Goal: Transaction & Acquisition: Purchase product/service

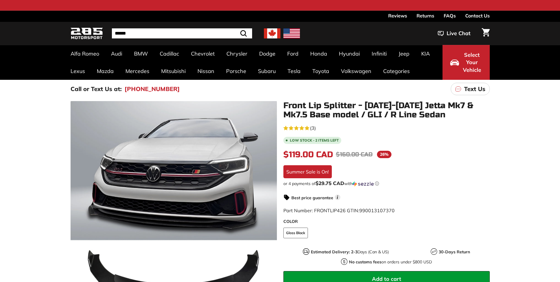
scroll to position [30, 0]
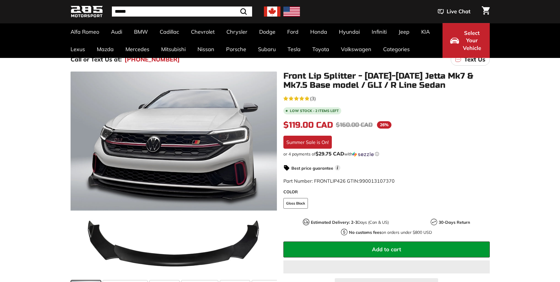
click at [526, 190] on div ".cls-1{fill:none;stroke:#000;stroke-miterlimit:10;stroke-width:2px} .cls-1{fill…" at bounding box center [280, 191] width 560 height 244
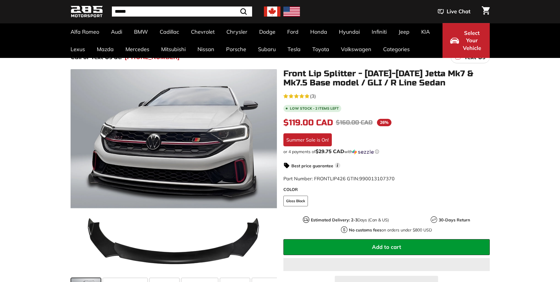
scroll to position [0, 0]
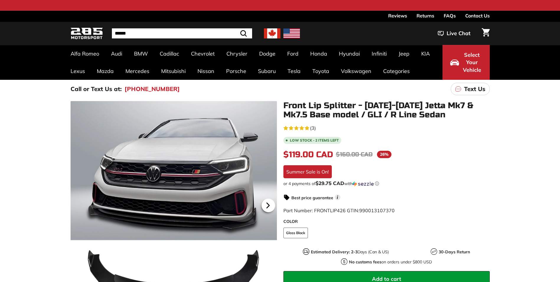
click at [264, 204] on icon at bounding box center [268, 205] width 14 height 14
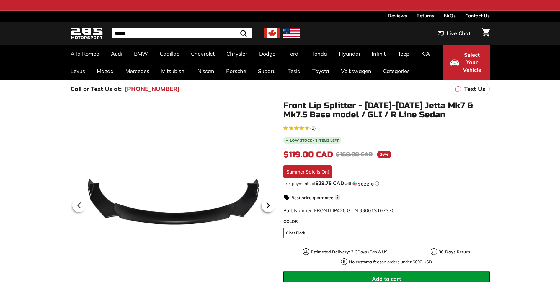
click at [267, 206] on icon at bounding box center [268, 205] width 14 height 14
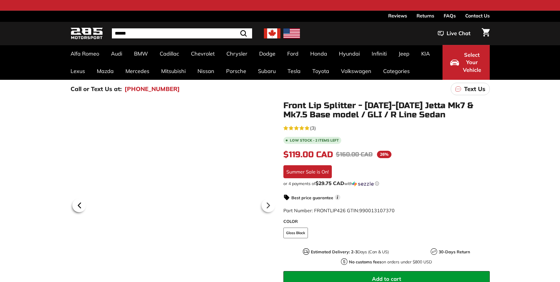
click at [79, 206] on icon at bounding box center [79, 205] width 2 height 5
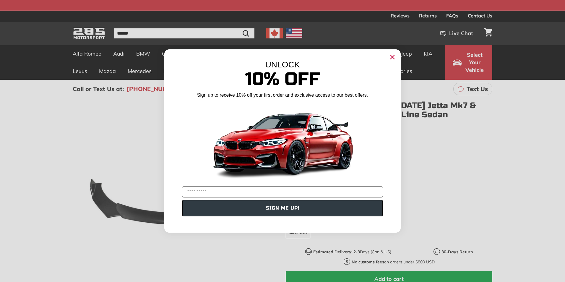
click at [394, 57] on circle "Close dialog" at bounding box center [392, 57] width 9 height 9
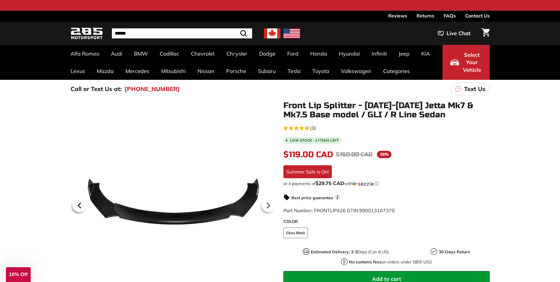
click at [77, 205] on icon at bounding box center [80, 205] width 14 height 14
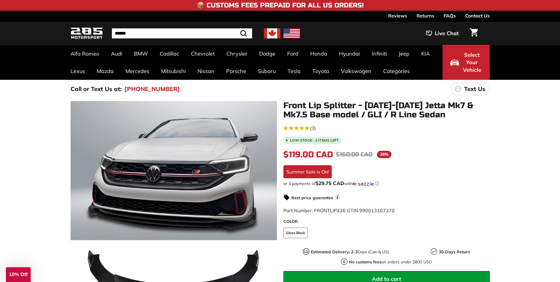
click at [293, 31] on img at bounding box center [291, 33] width 17 height 10
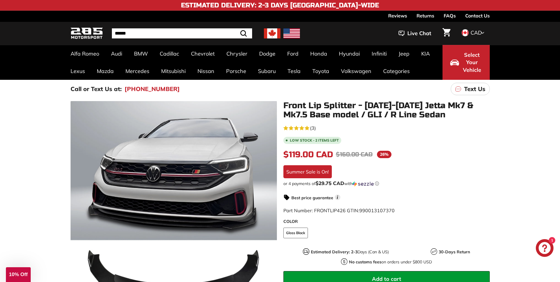
scroll to position [30, 0]
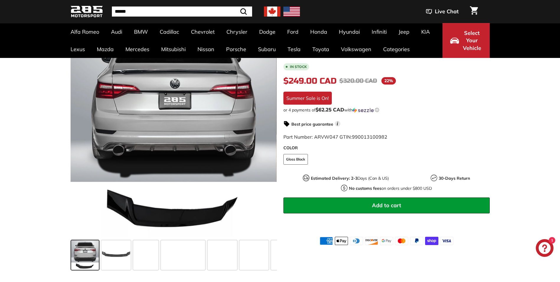
scroll to position [89, 0]
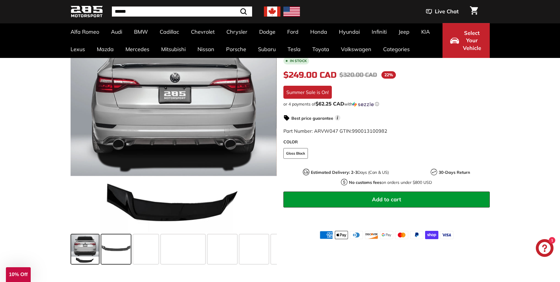
click at [118, 245] on span at bounding box center [116, 249] width 30 height 30
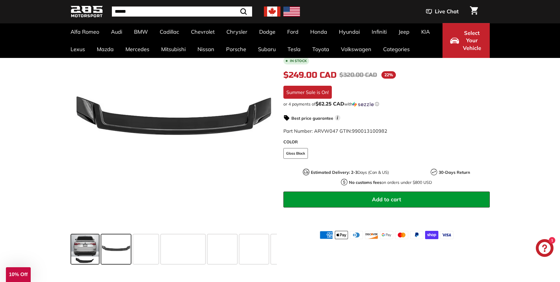
click at [95, 245] on span at bounding box center [85, 249] width 28 height 30
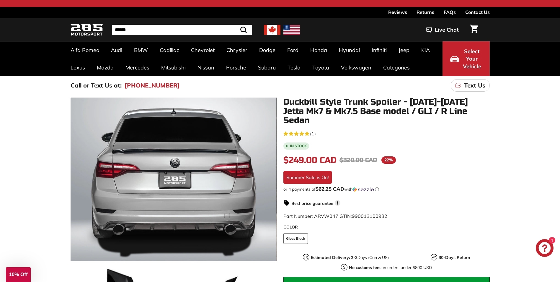
scroll to position [0, 0]
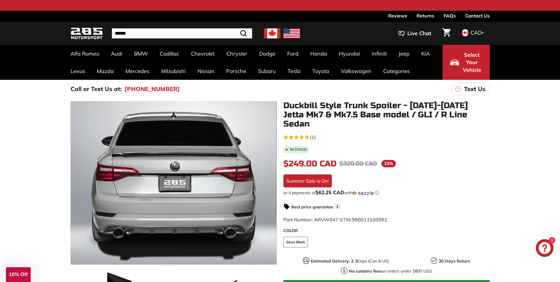
click at [515, 179] on div ".cls-1{fill:none;stroke:#000;stroke-miterlimit:10;stroke-width:2px} .cls-1{fill…" at bounding box center [280, 226] width 560 height 257
click at [269, 208] on icon at bounding box center [268, 212] width 14 height 14
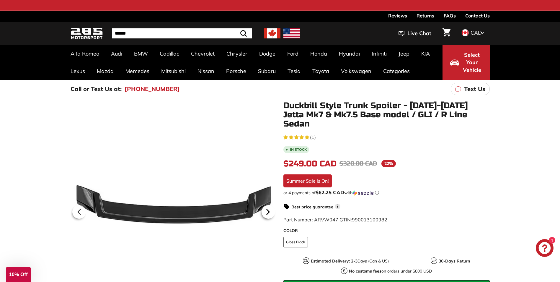
click at [269, 208] on icon at bounding box center [268, 212] width 14 height 14
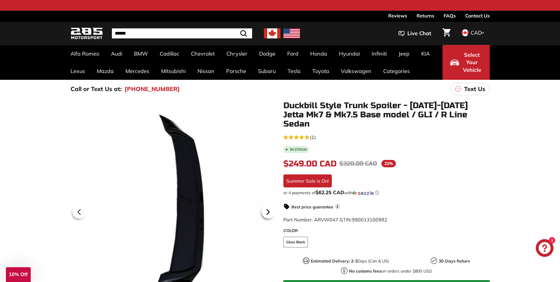
click at [269, 208] on icon at bounding box center [268, 212] width 14 height 14
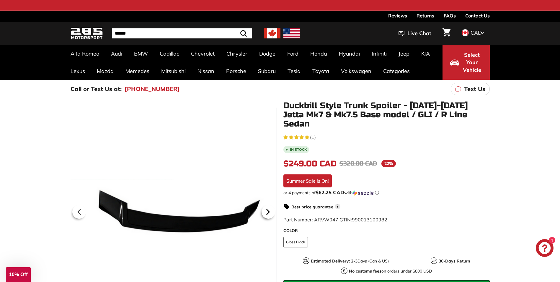
click at [269, 208] on icon at bounding box center [268, 212] width 14 height 14
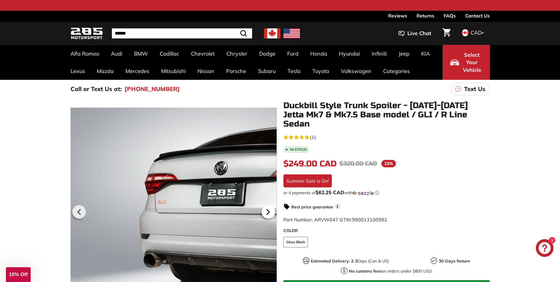
click at [269, 208] on icon at bounding box center [268, 212] width 14 height 14
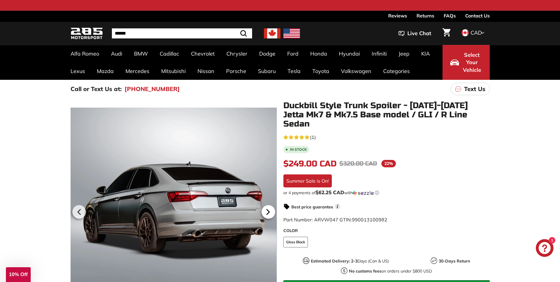
scroll to position [0, 57]
click at [269, 208] on icon at bounding box center [268, 212] width 14 height 14
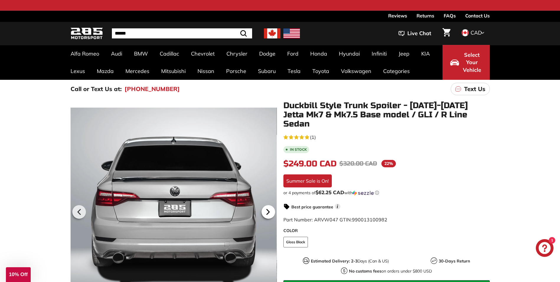
click at [269, 208] on icon at bounding box center [268, 212] width 14 height 14
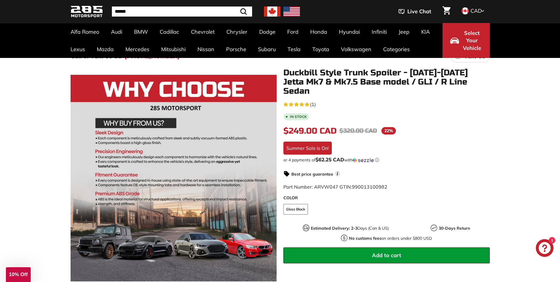
scroll to position [30, 0]
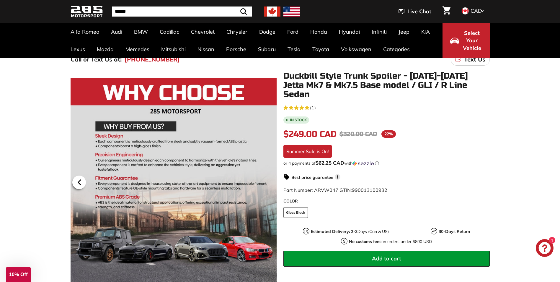
click at [78, 184] on icon at bounding box center [80, 182] width 14 height 14
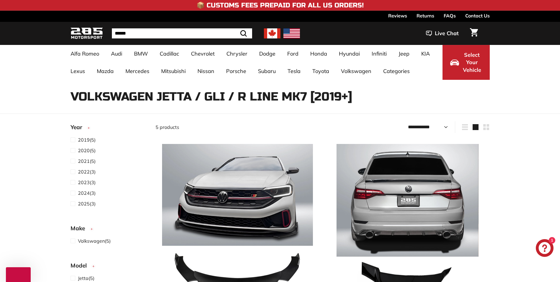
select select "**********"
click at [73, 203] on span at bounding box center [74, 203] width 7 height 7
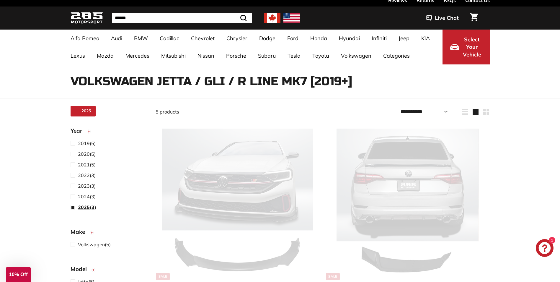
select select "**********"
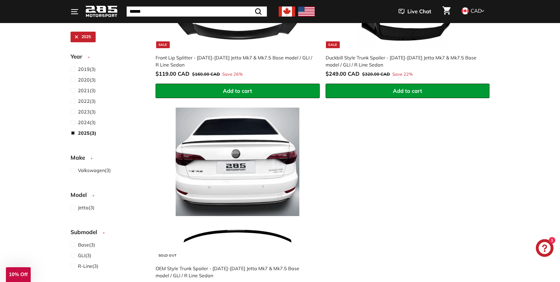
scroll to position [252, 0]
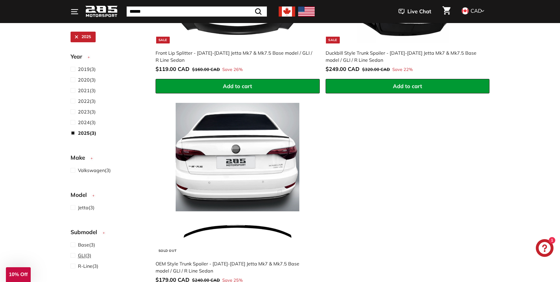
click at [72, 255] on span at bounding box center [74, 255] width 7 height 7
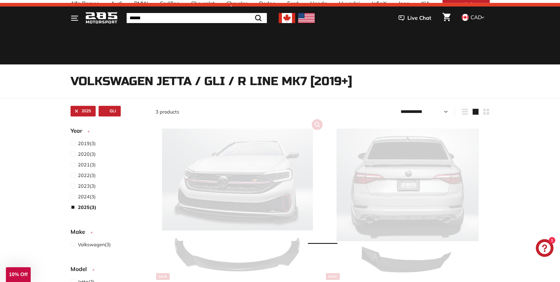
select select "**********"
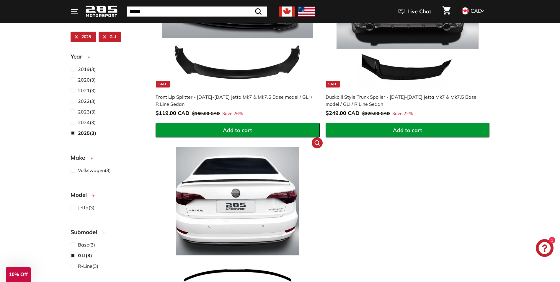
scroll to position [236, 0]
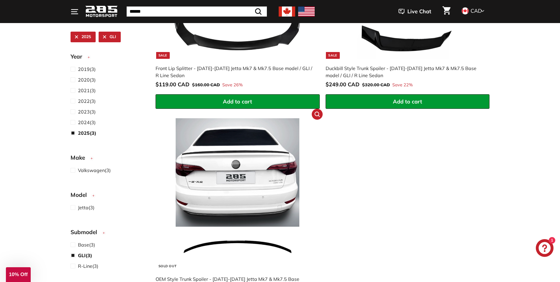
click at [256, 180] on img at bounding box center [237, 193] width 151 height 151
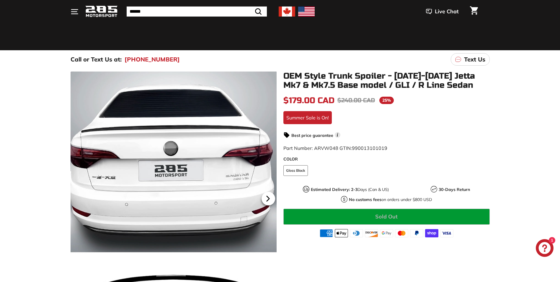
click at [267, 198] on icon at bounding box center [268, 198] width 2 height 5
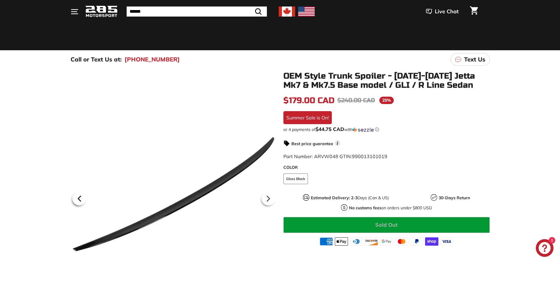
click at [82, 197] on icon at bounding box center [80, 199] width 14 height 14
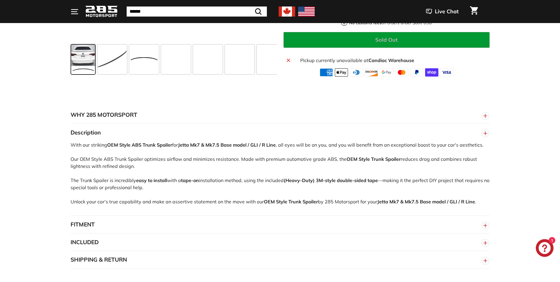
scroll to position [354, 0]
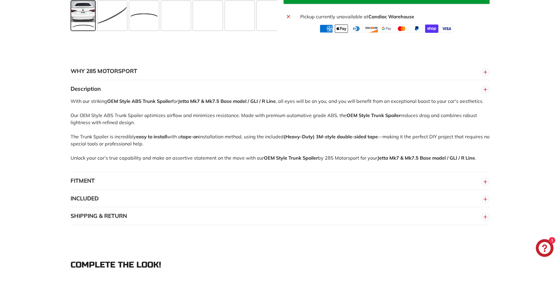
click at [483, 182] on circle "button" at bounding box center [485, 181] width 6 height 6
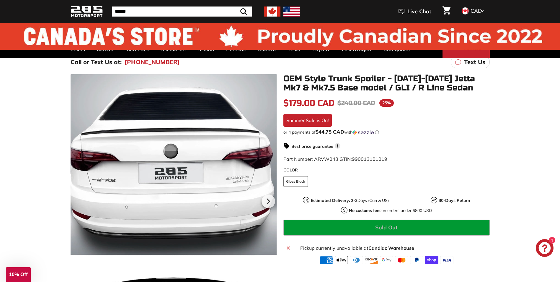
scroll to position [30, 0]
